Goal: Task Accomplishment & Management: Complete application form

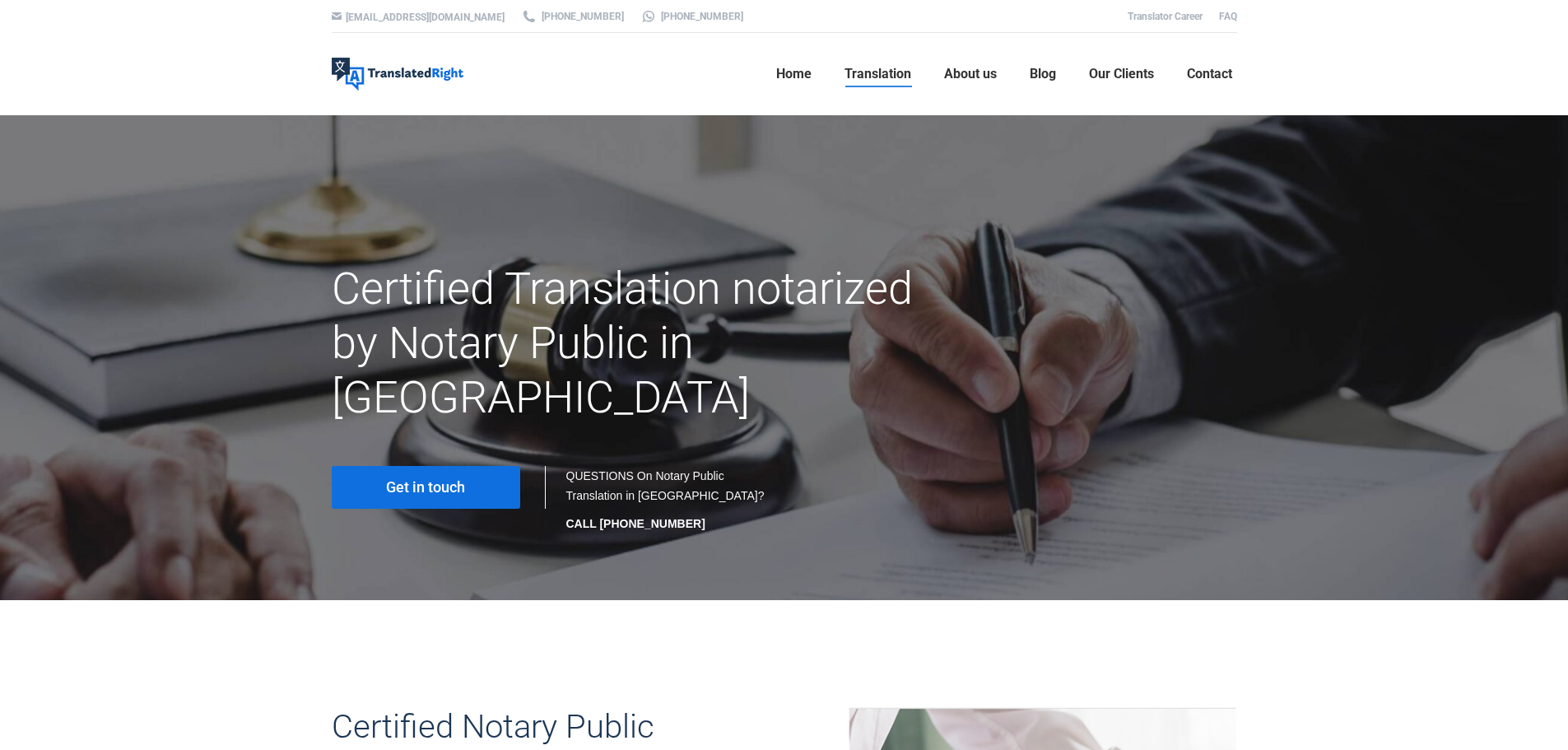
click at [452, 479] on span "Get in touch" at bounding box center [425, 487] width 79 height 17
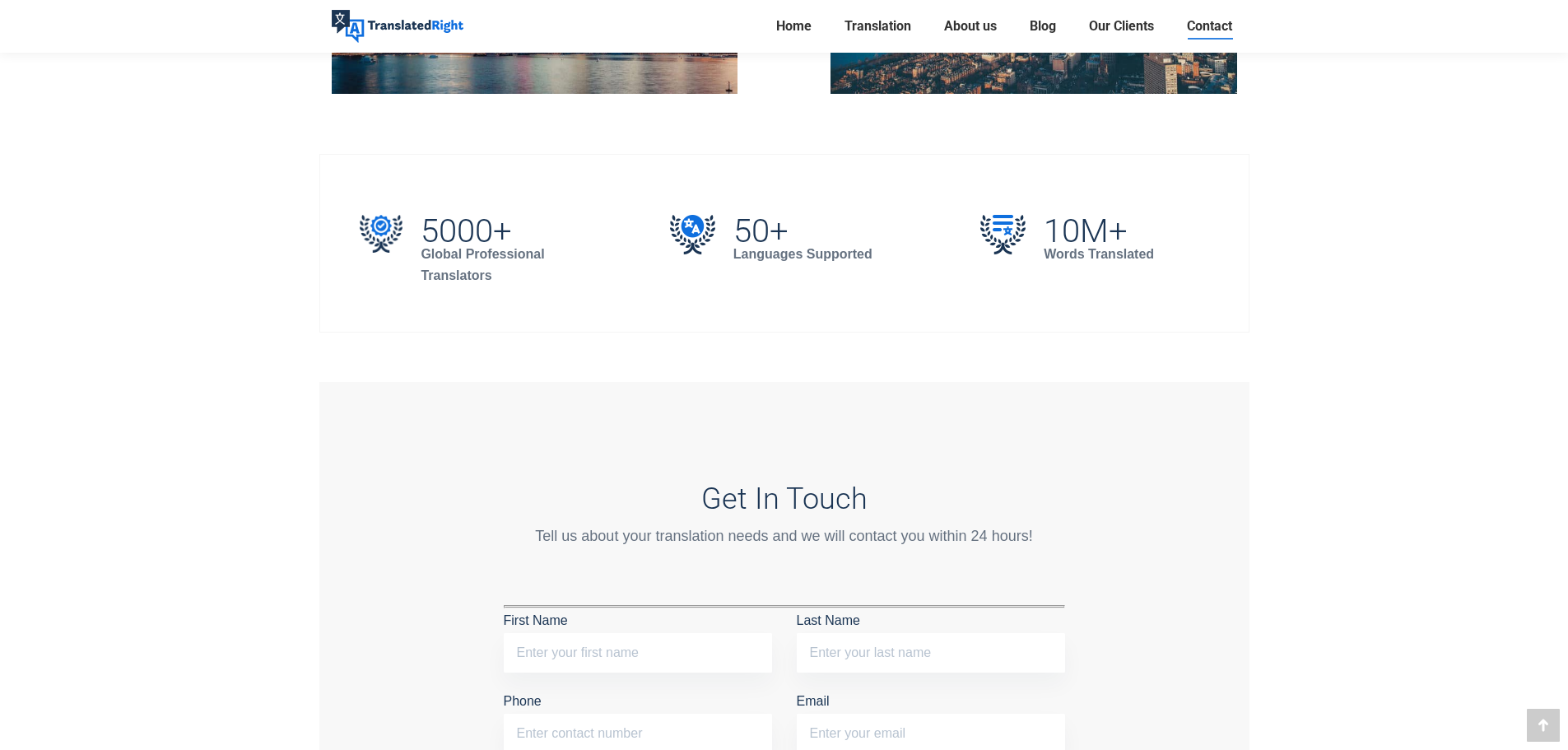
scroll to position [1344, 0]
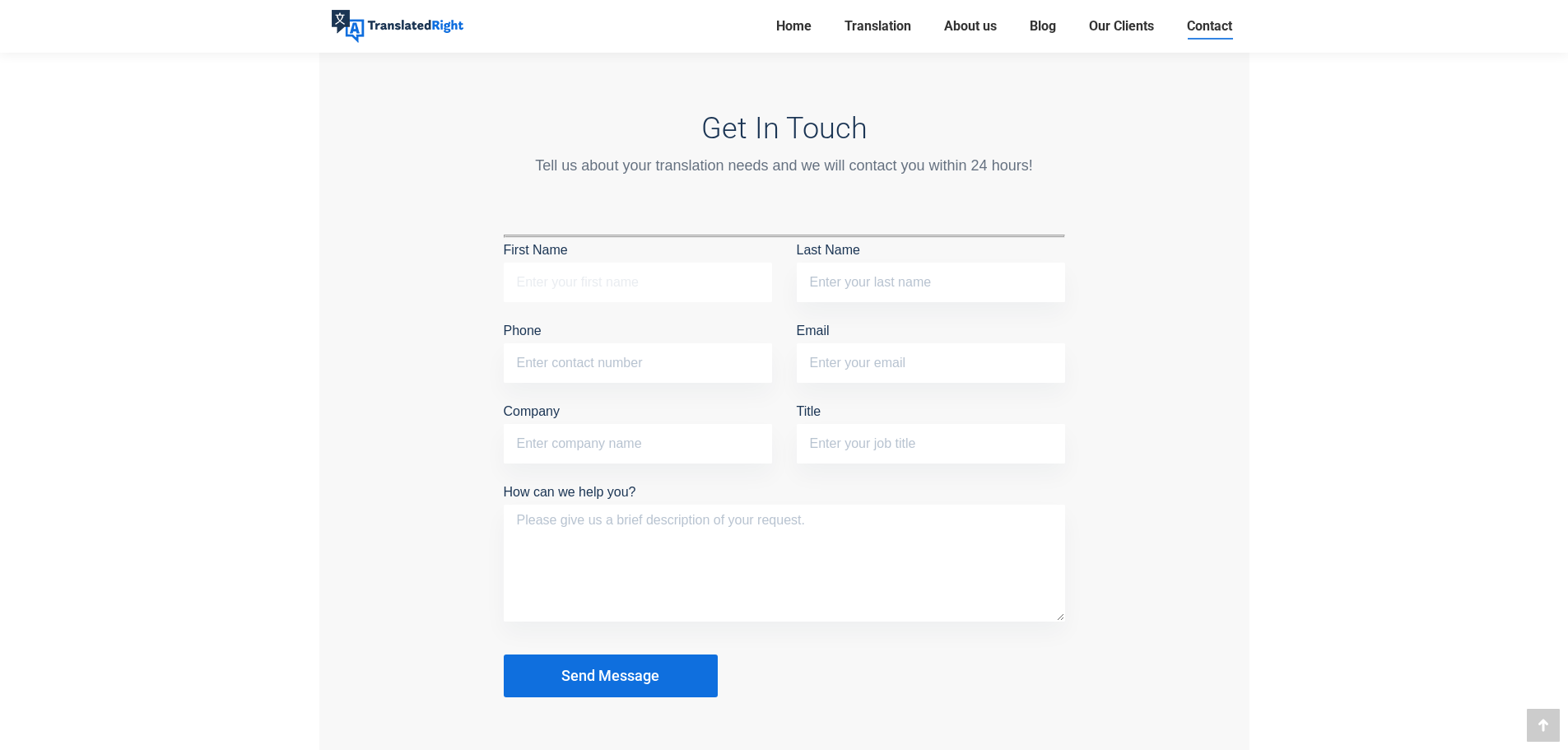
drag, startPoint x: 533, startPoint y: 273, endPoint x: 574, endPoint y: 272, distance: 41.0
click at [533, 273] on input "First Name" at bounding box center [637, 282] width 268 height 39
type input "Zeyuan"
click at [822, 285] on input "Last Name" at bounding box center [930, 282] width 268 height 39
type input "[PERSON_NAME]"
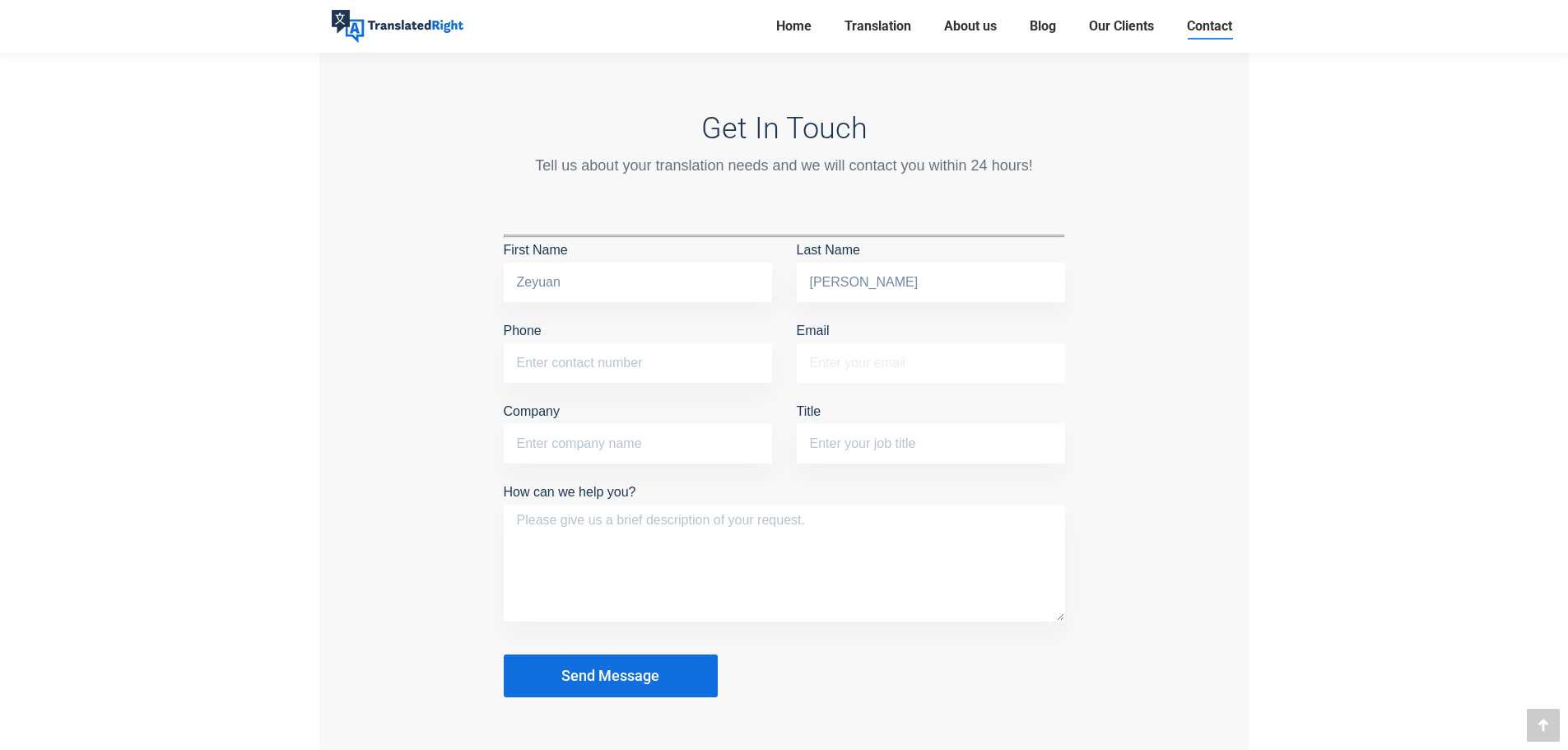
click at [862, 358] on input "Email" at bounding box center [930, 363] width 268 height 39
type input "[EMAIL_ADDRESS][DOMAIN_NAME]"
click at [648, 365] on input "Phone" at bounding box center [637, 363] width 268 height 39
type input "87905977"
click at [571, 443] on input "Company" at bounding box center [637, 444] width 268 height 39
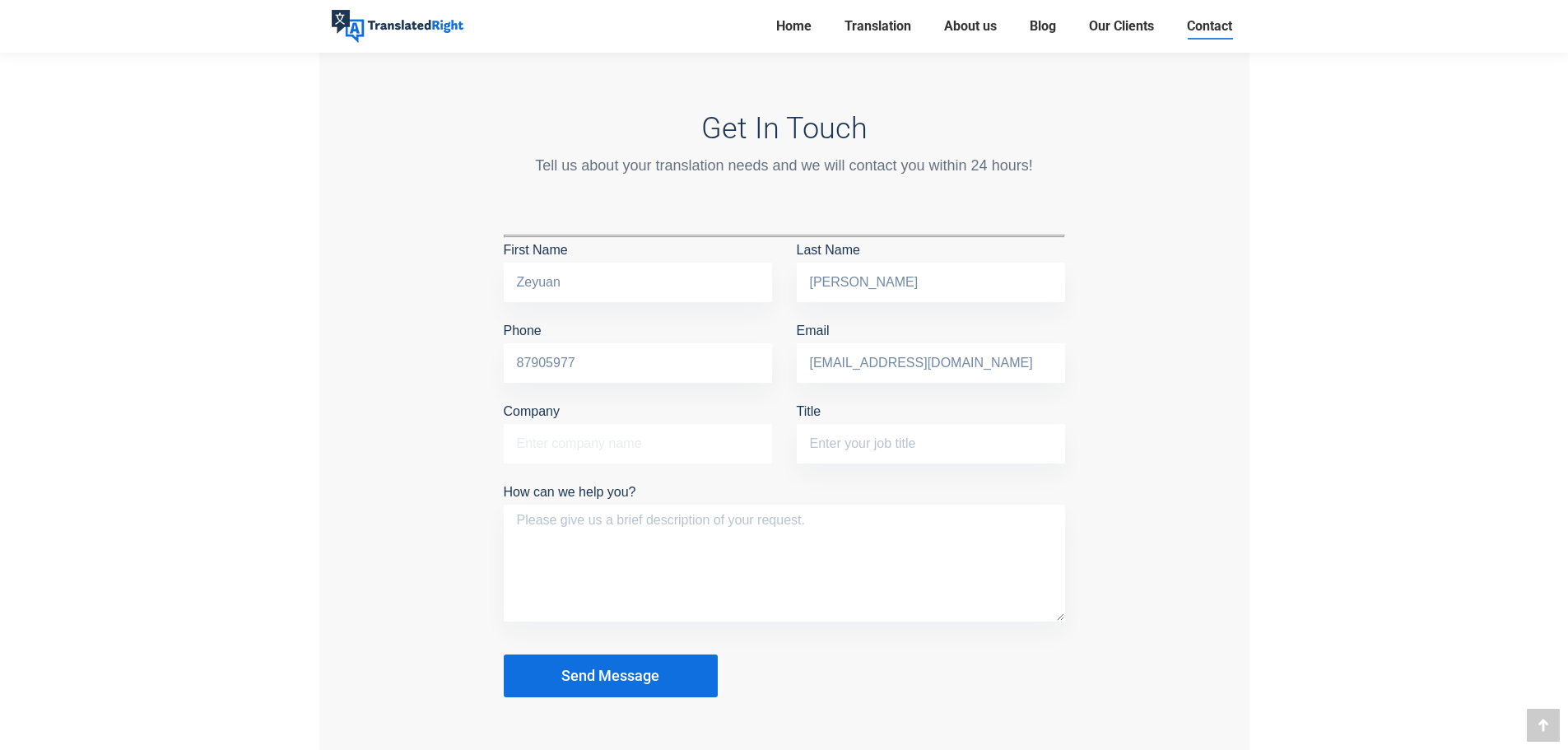
type input "[GEOGRAPHIC_DATA]"
drag, startPoint x: 879, startPoint y: 446, endPoint x: 873, endPoint y: 456, distance: 11.7
click at [879, 446] on input "Title" at bounding box center [930, 444] width 268 height 39
type input "research engineer"
click at [674, 539] on textarea "How can we help you?" at bounding box center [784, 562] width 562 height 117
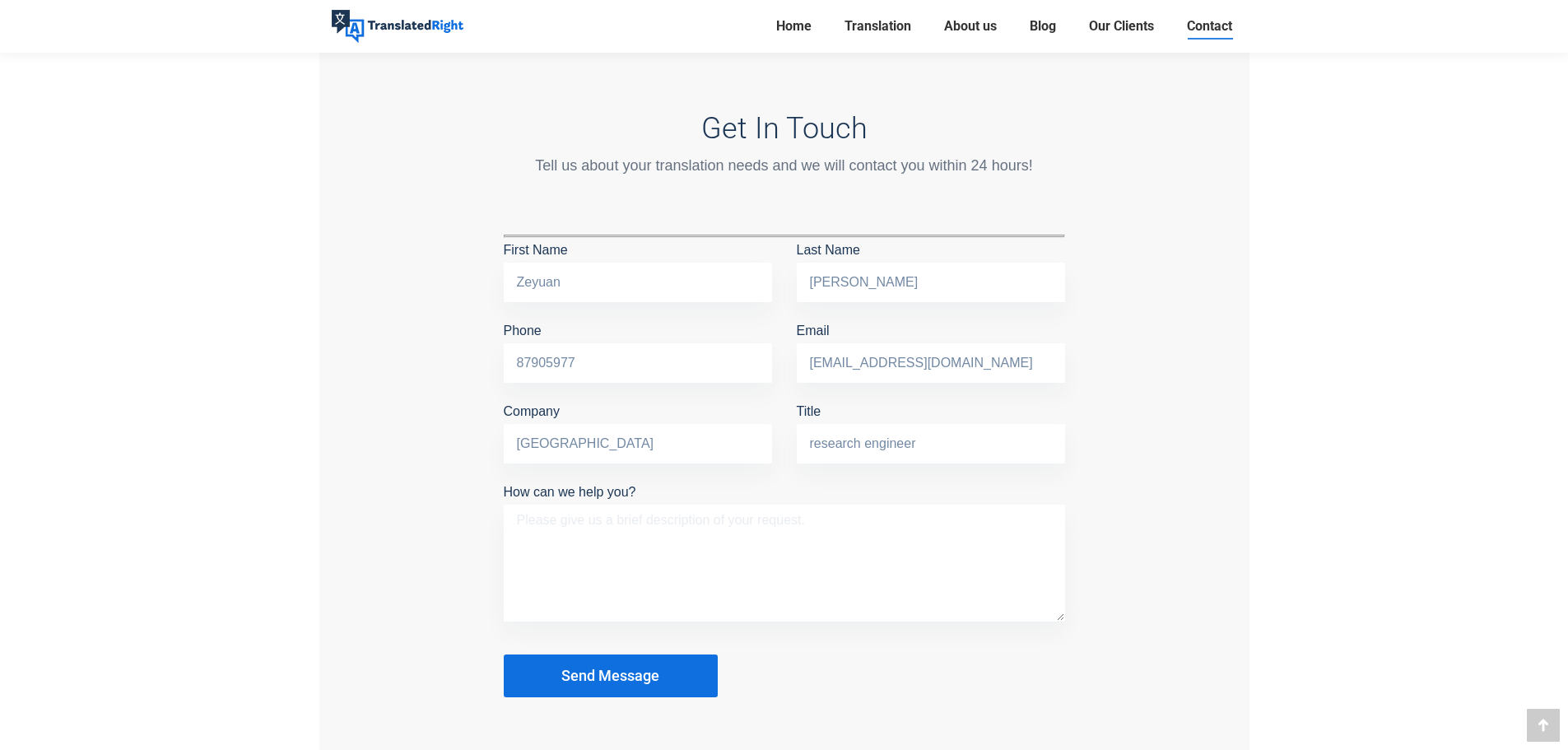
click at [588, 513] on textarea "How can we help you?" at bounding box center [784, 562] width 562 height 117
paste textarea "translated and notarised."
drag, startPoint x: 521, startPoint y: 514, endPoint x: 644, endPoint y: 516, distance: 123.0
click at [521, 514] on textarea "translated and notarised." at bounding box center [784, 562] width 562 height 117
click at [769, 533] on textarea "translat and notarise my ." at bounding box center [784, 562] width 562 height 117
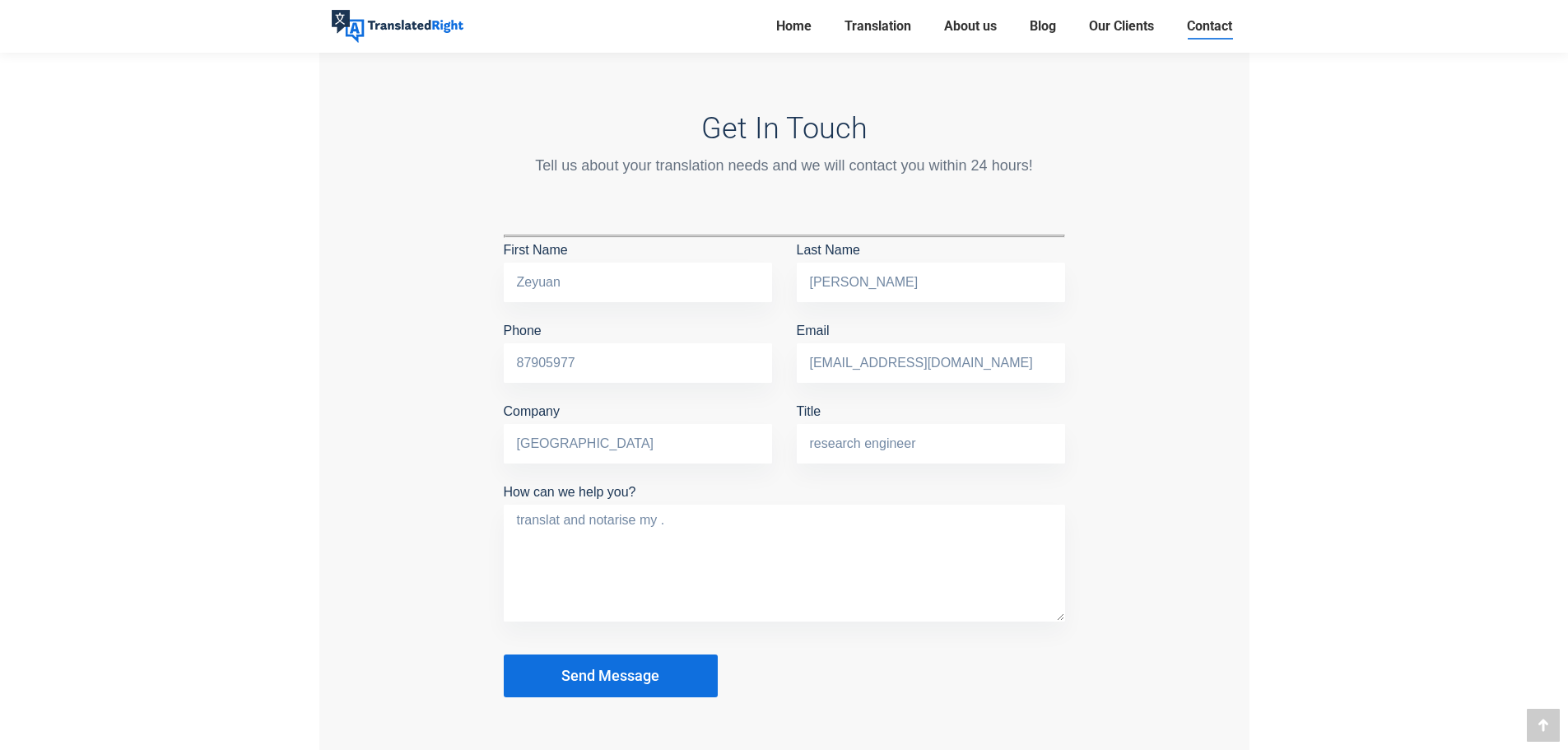
paste textarea "s foreign ID"
click at [672, 516] on textarea "translat and notarise my .s foreign ID" at bounding box center [784, 562] width 562 height 117
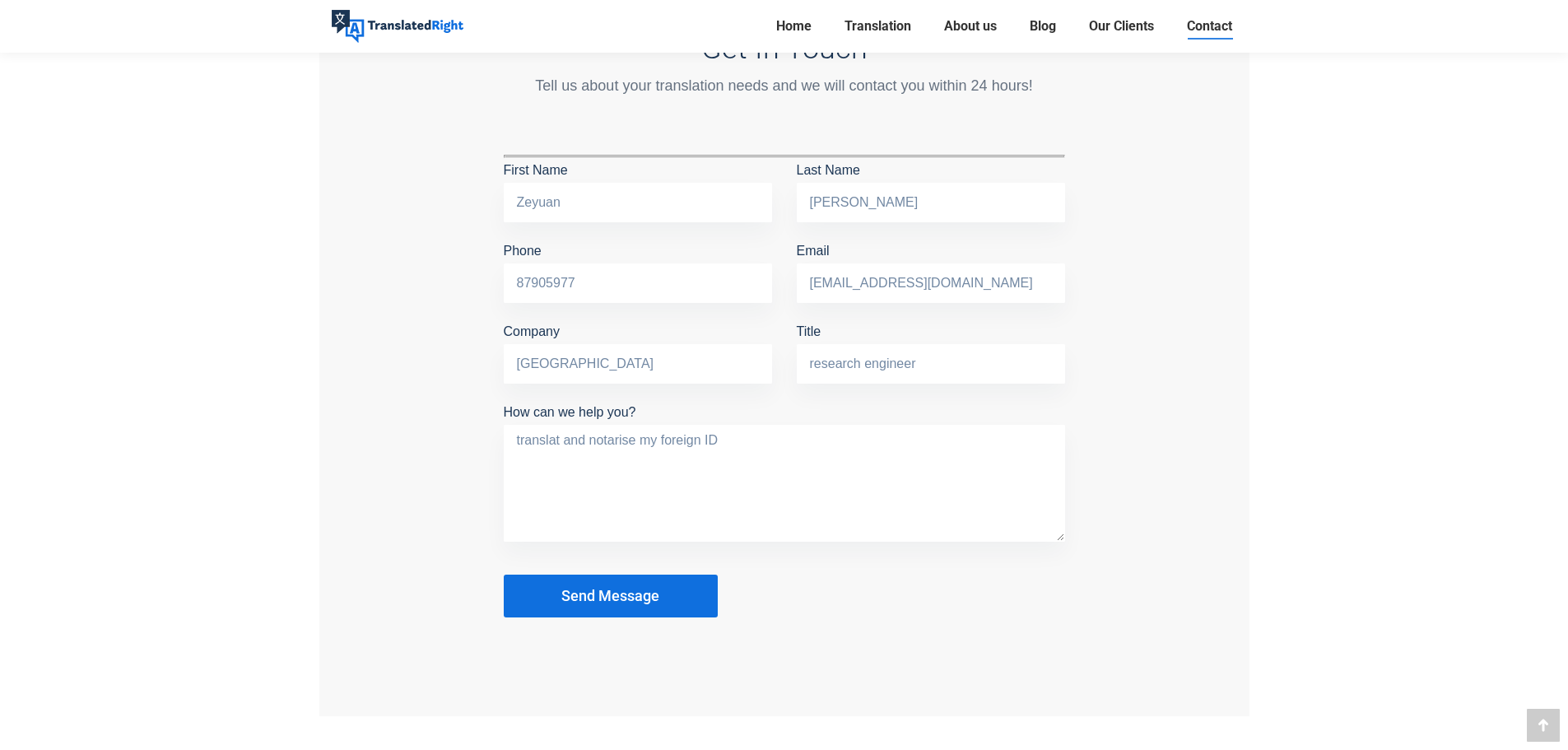
scroll to position [1728, 0]
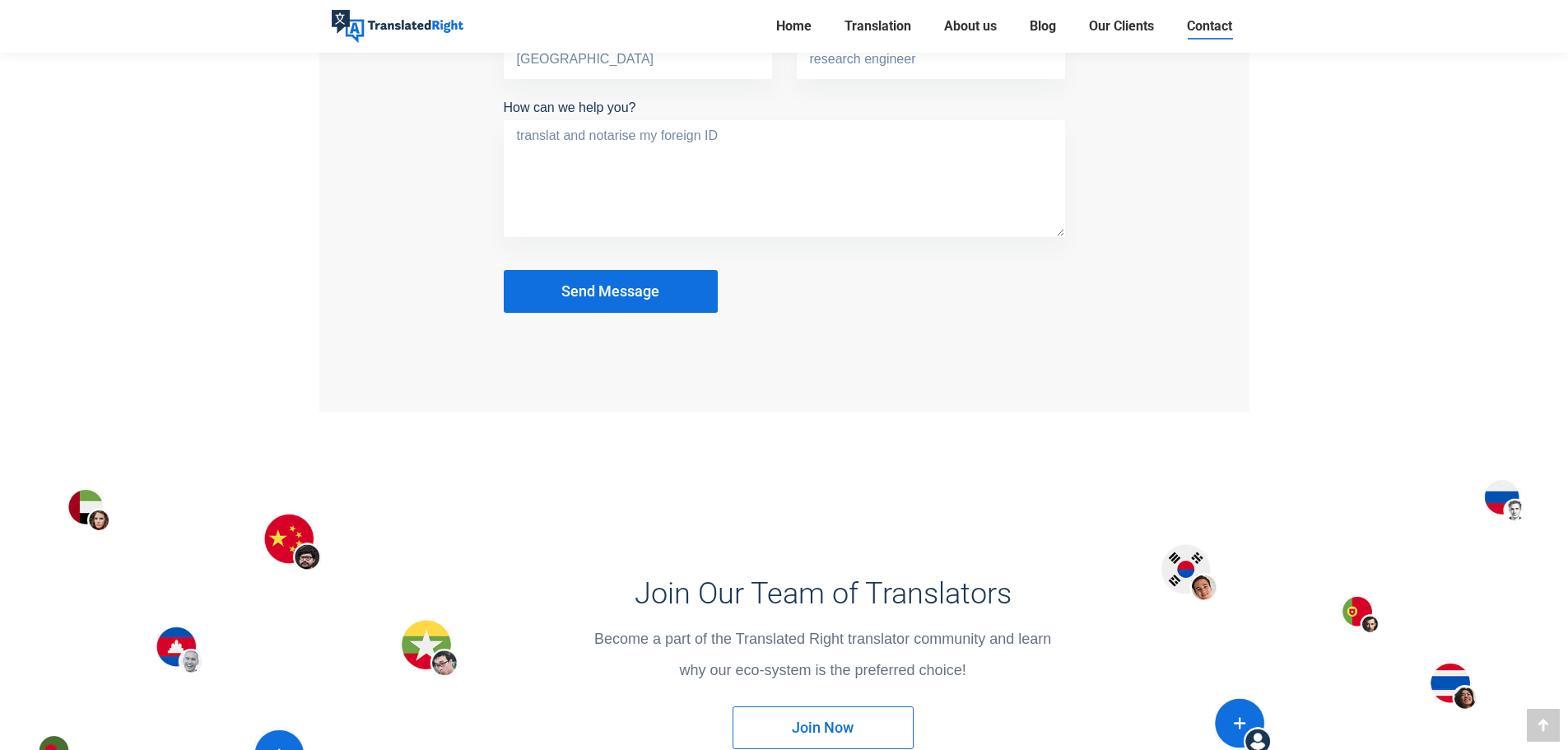
type textarea "translat and notarise my foreign ID"
click at [616, 302] on button "Send Message" at bounding box center [611, 292] width 214 height 43
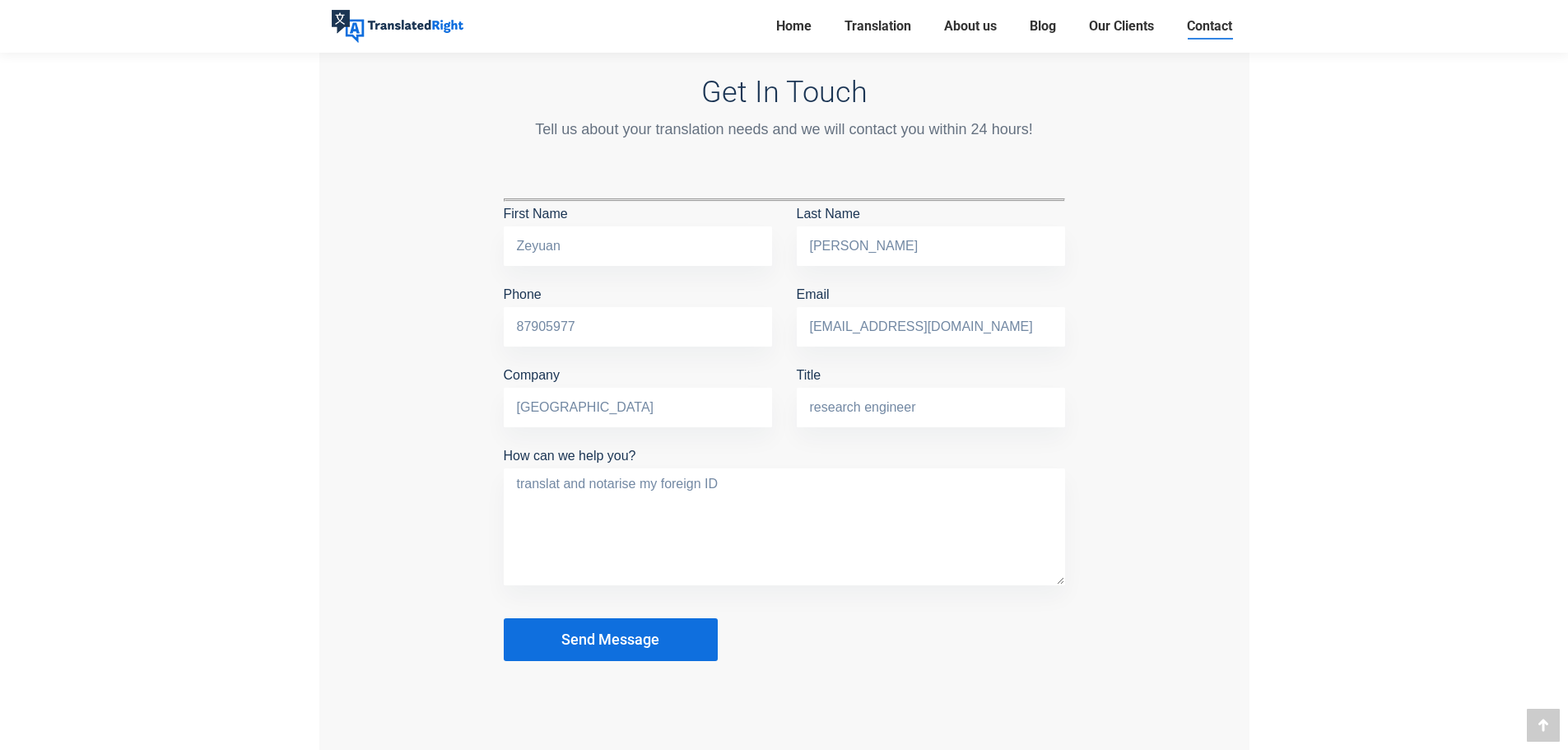
scroll to position [1344, 0]
